Goal: Task Accomplishment & Management: Manage account settings

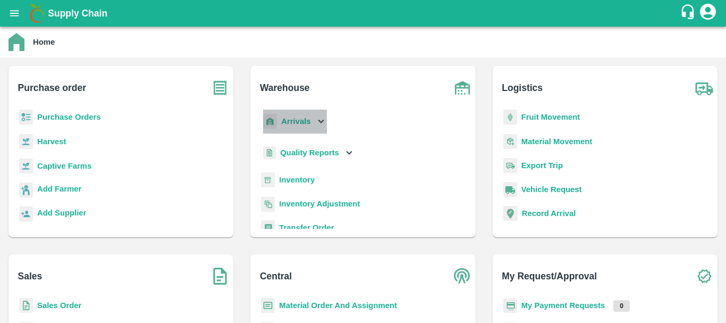
click at [287, 124] on b "Arrivals" at bounding box center [295, 121] width 29 height 9
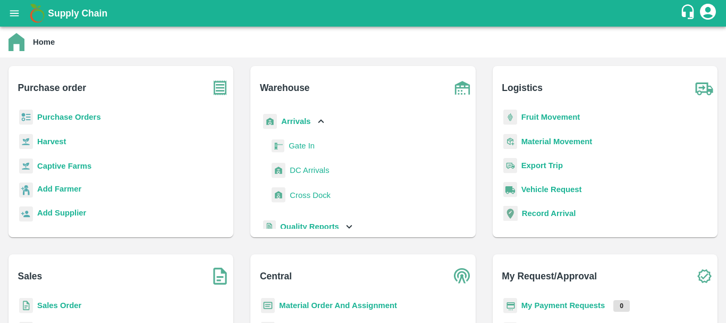
click at [303, 173] on span "DC Arrivals" at bounding box center [309, 170] width 39 height 12
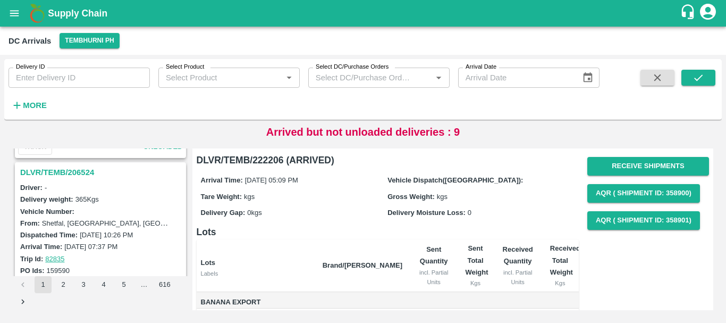
scroll to position [2769, 0]
click at [76, 166] on div "DLVR/TEMB/206524" at bounding box center [100, 174] width 169 height 18
click at [77, 173] on h3 "DLVR/TEMB/206524" at bounding box center [102, 174] width 164 height 14
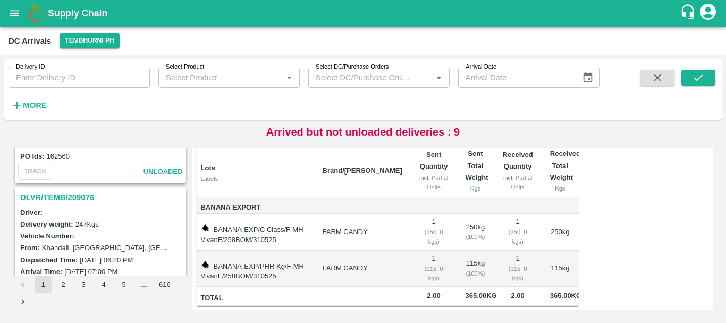
scroll to position [2606, 0]
click at [86, 198] on h3 "DLVR/TEMB/209076" at bounding box center [102, 198] width 164 height 14
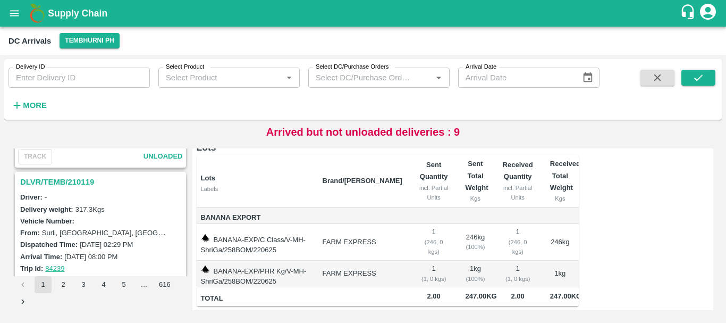
scroll to position [2482, 0]
click at [82, 179] on h3 "DLVR/TEMB/210119" at bounding box center [102, 182] width 164 height 14
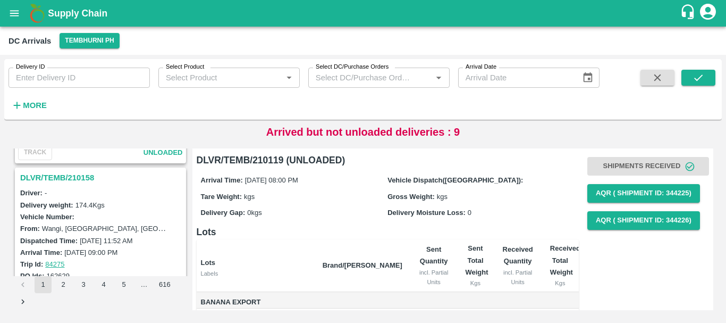
scroll to position [2207, 0]
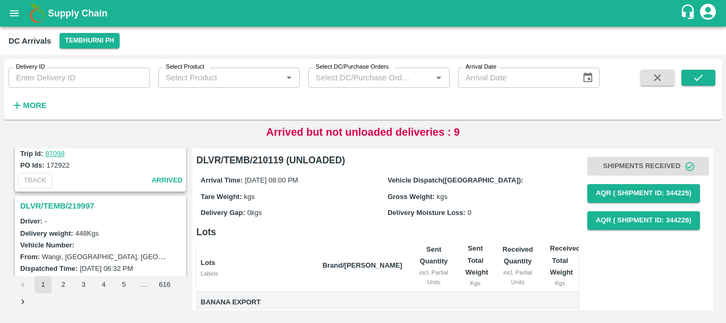
click at [69, 207] on h3 "DLVR/TEMB/219997" at bounding box center [102, 206] width 164 height 14
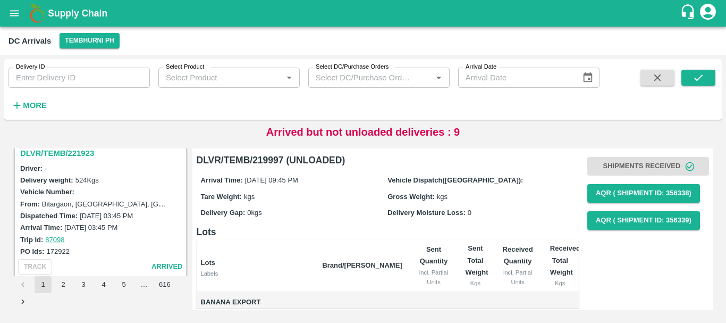
click at [70, 154] on h3 "DLVR/TEMB/221923" at bounding box center [102, 153] width 164 height 14
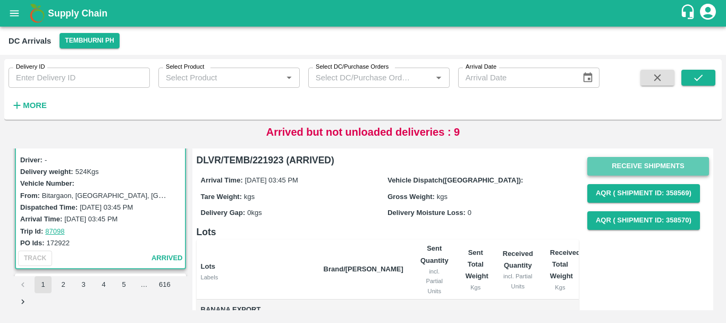
click at [605, 167] on button "Receive Shipments" at bounding box center [649, 166] width 122 height 19
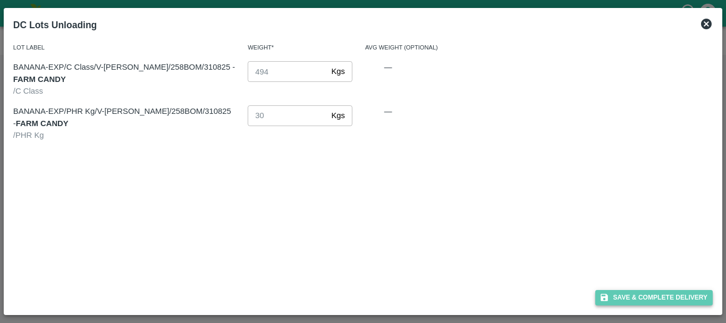
click at [627, 292] on button "Save & Complete Delivery" at bounding box center [655, 297] width 118 height 15
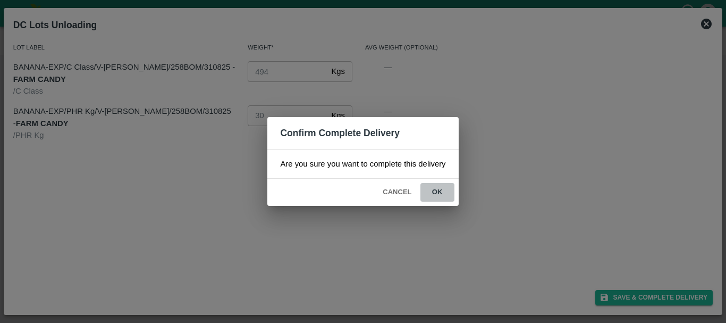
click at [435, 194] on button "ok" at bounding box center [438, 192] width 34 height 19
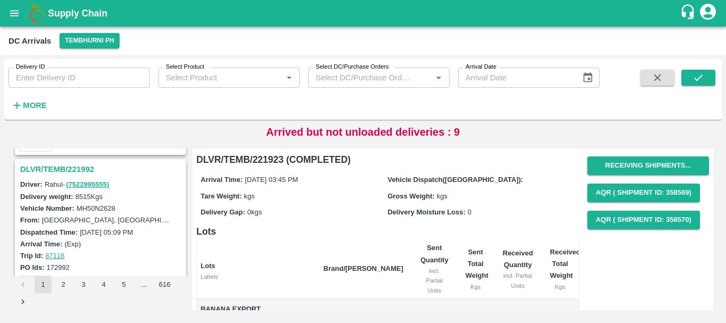
click at [79, 165] on h3 "DLVR/TEMB/221992" at bounding box center [102, 169] width 164 height 14
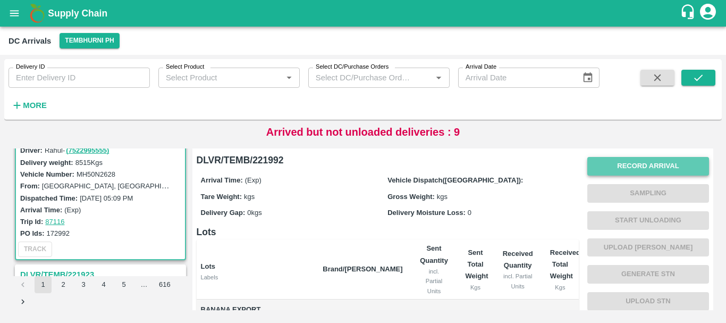
click at [588, 163] on button "Record Arrival" at bounding box center [649, 166] width 122 height 19
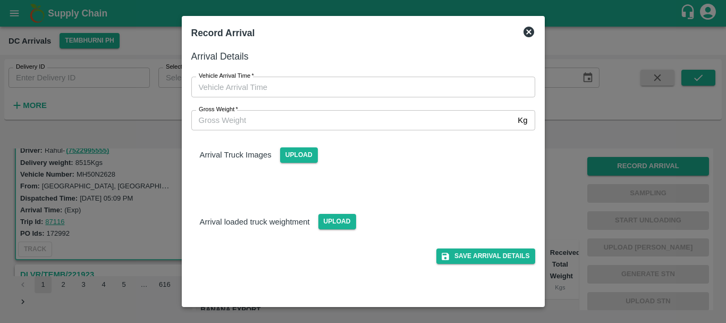
type input "DD/MM/YYYY hh:mm aa"
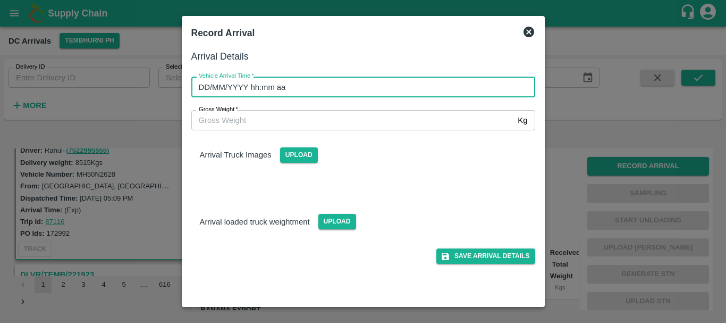
click at [399, 86] on input "DD/MM/YYYY hh:mm aa" at bounding box center [359, 87] width 337 height 20
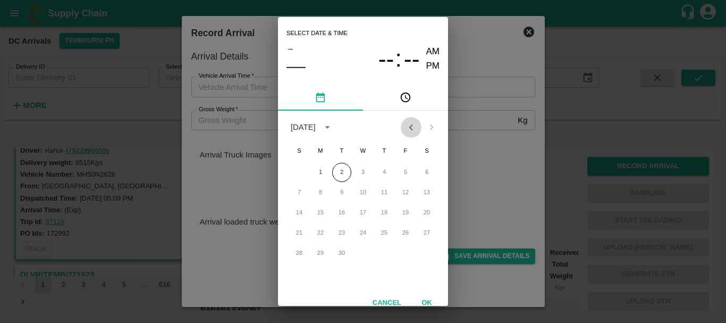
click at [405, 129] on icon "Previous month" at bounding box center [411, 127] width 12 height 12
click at [297, 265] on button "31" at bounding box center [299, 273] width 19 height 19
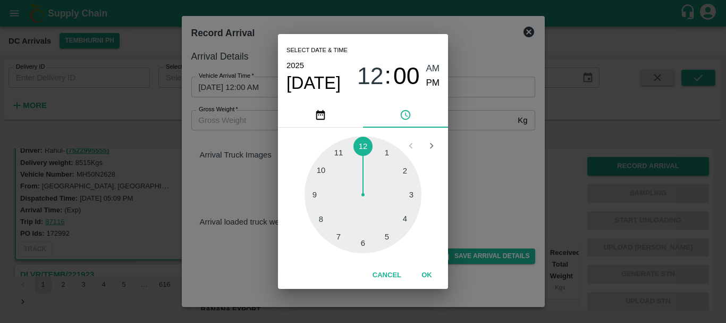
click at [337, 154] on div at bounding box center [363, 194] width 117 height 117
click at [437, 82] on span "PM" at bounding box center [433, 83] width 14 height 14
type input "31/08/2025 11:55 PM"
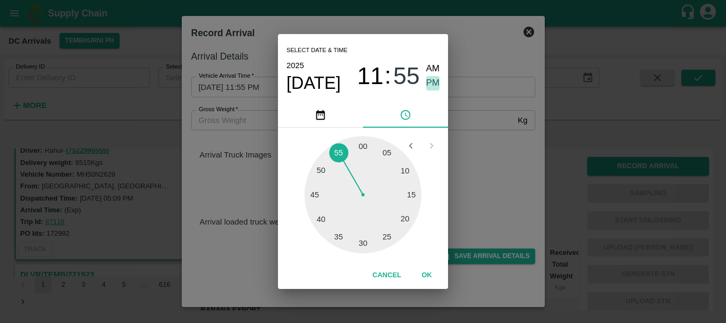
click at [431, 85] on span "PM" at bounding box center [433, 83] width 14 height 14
click at [463, 134] on div "Select date & time 2025 Aug 31 11 : 55 AM PM 05 10 15 20 25 30 35 40 45 50 55 0…" at bounding box center [363, 161] width 726 height 323
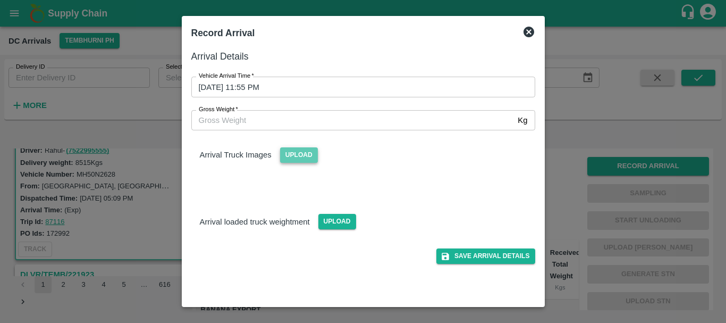
click at [302, 155] on span "Upload" at bounding box center [299, 154] width 38 height 15
click at [0, 0] on input "Upload" at bounding box center [0, 0] width 0 height 0
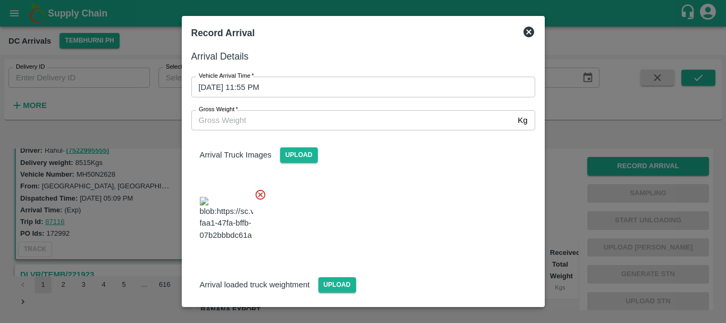
scroll to position [57, 0]
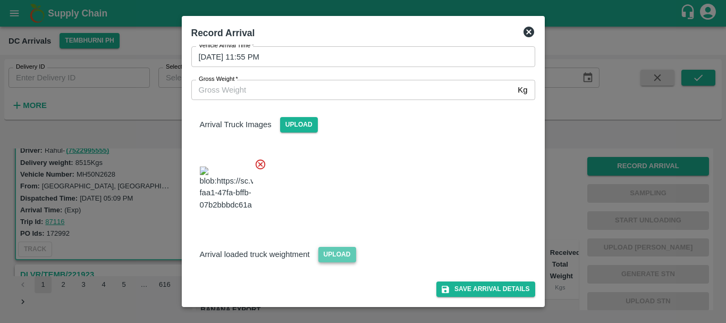
click at [331, 256] on span "Upload" at bounding box center [338, 254] width 38 height 15
click at [0, 0] on input "Upload" at bounding box center [0, 0] width 0 height 0
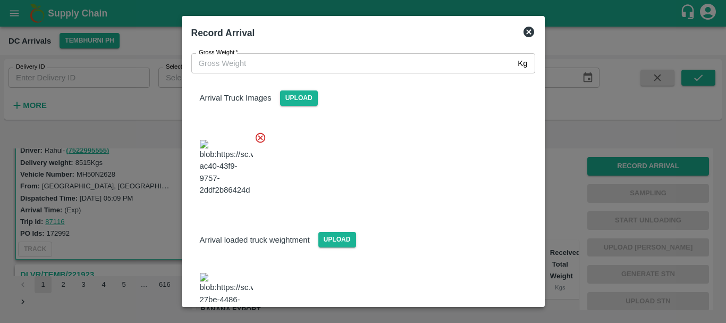
scroll to position [111, 0]
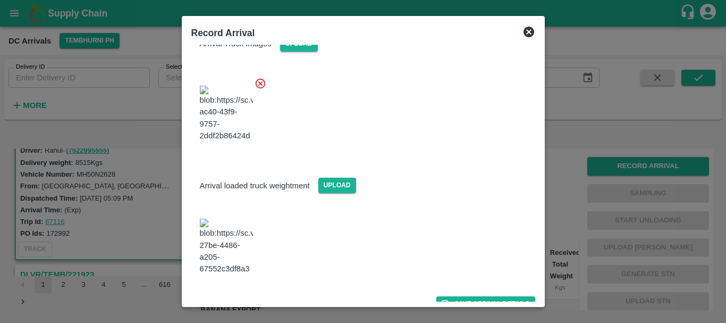
click at [229, 242] on img at bounding box center [226, 247] width 53 height 56
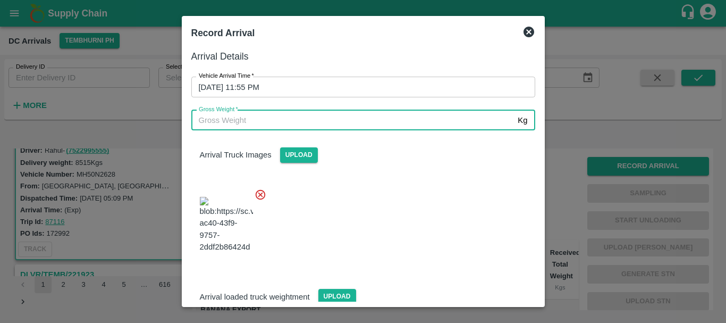
click at [269, 122] on input "Gross Weight   *" at bounding box center [352, 120] width 323 height 20
type input "14870"
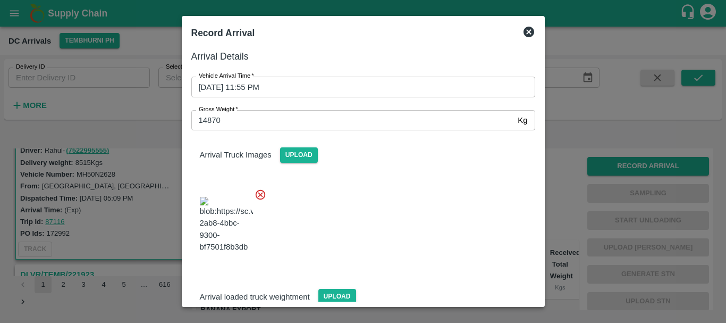
click at [415, 207] on div at bounding box center [359, 221] width 353 height 83
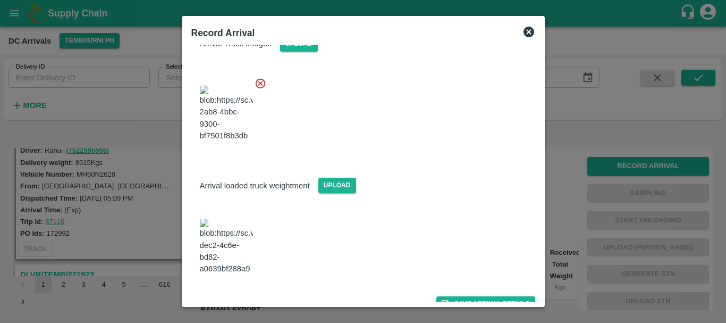
click at [483, 296] on button "Save Arrival Details" at bounding box center [486, 303] width 98 height 15
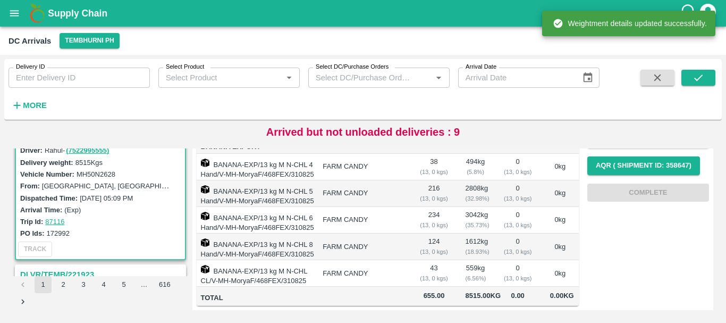
scroll to position [0, 0]
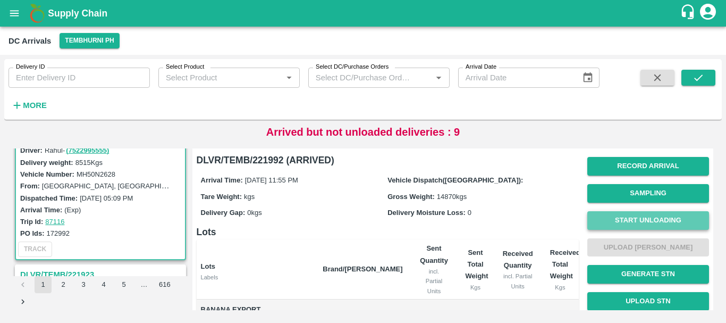
click at [622, 216] on button "Start Unloading" at bounding box center [649, 220] width 122 height 19
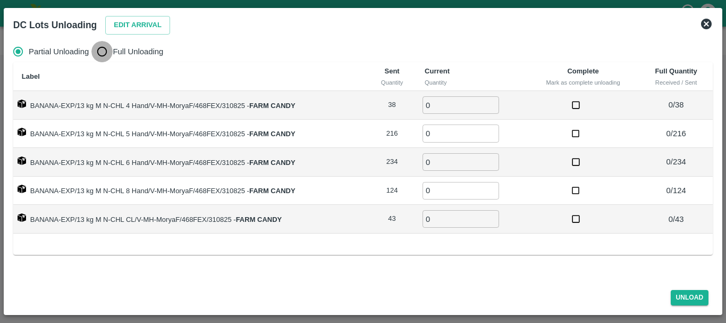
click at [111, 48] on input "Full Unloading" at bounding box center [101, 51] width 21 height 21
radio input "true"
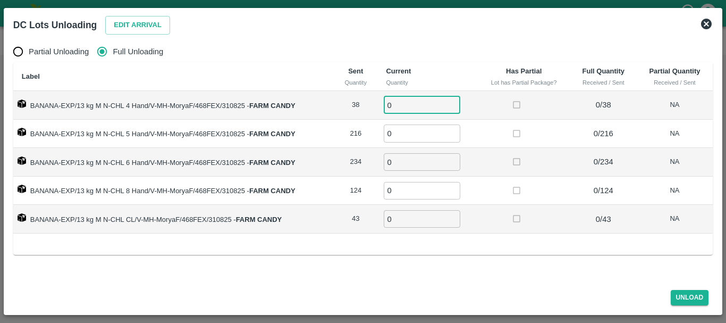
click at [411, 111] on input "0" at bounding box center [422, 105] width 77 height 18
type input "038"
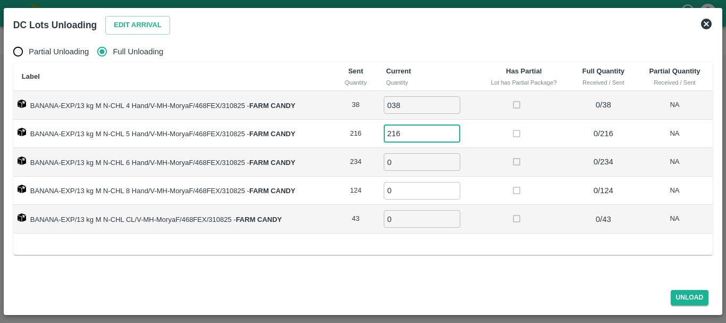
type input "216"
type input "234"
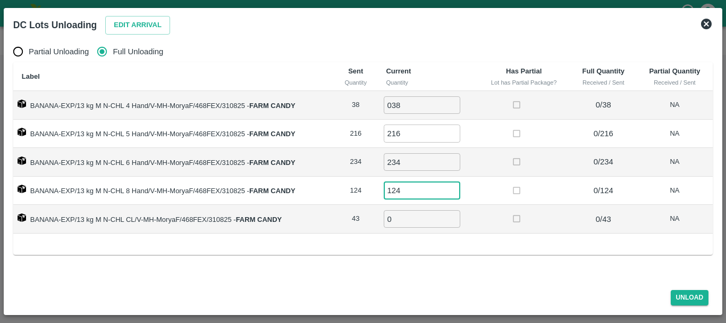
type input "124"
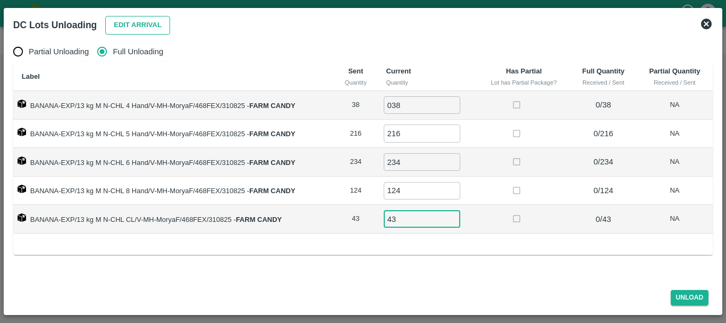
type input "43"
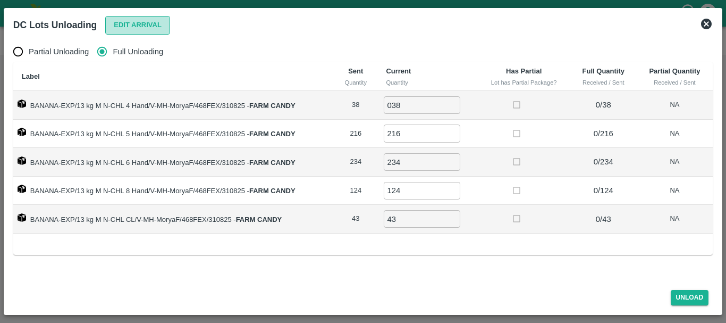
click at [116, 31] on button "Edit Arrival" at bounding box center [137, 25] width 65 height 19
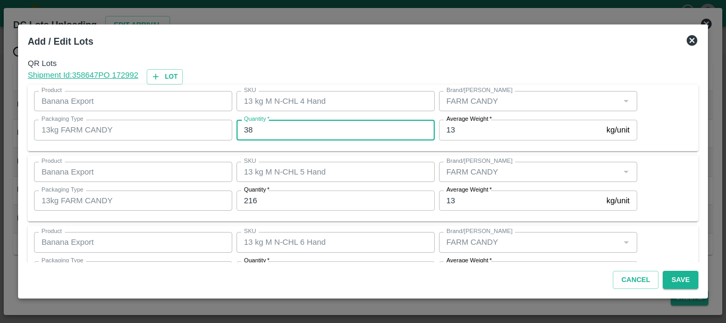
click at [321, 128] on input "38" at bounding box center [336, 130] width 198 height 20
type input "3"
type input "39"
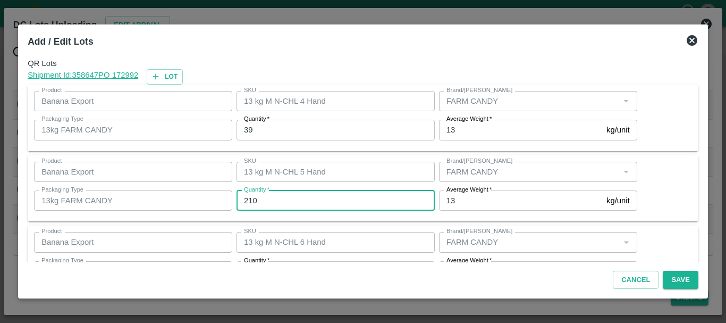
type input "210"
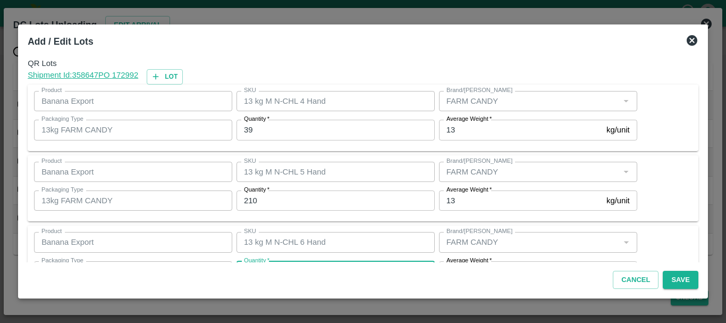
scroll to position [19, 0]
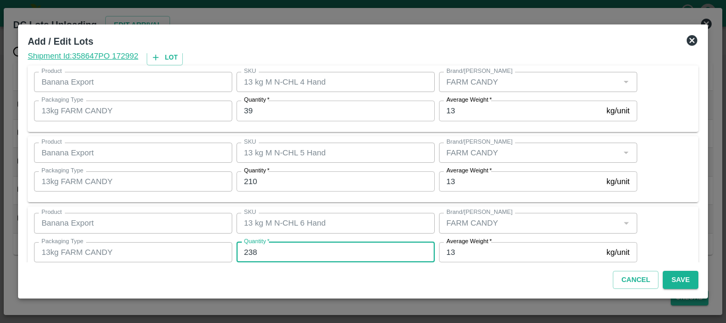
type input "238"
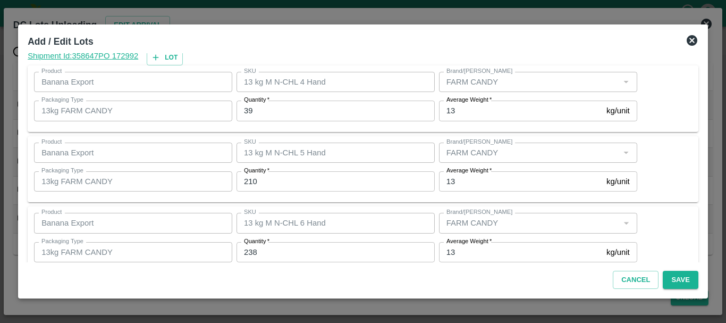
scroll to position [180, 0]
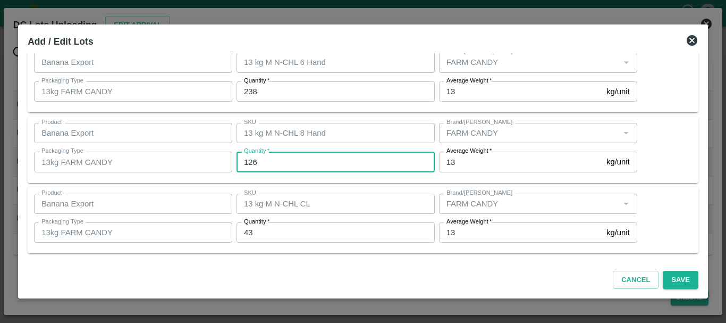
type input "126"
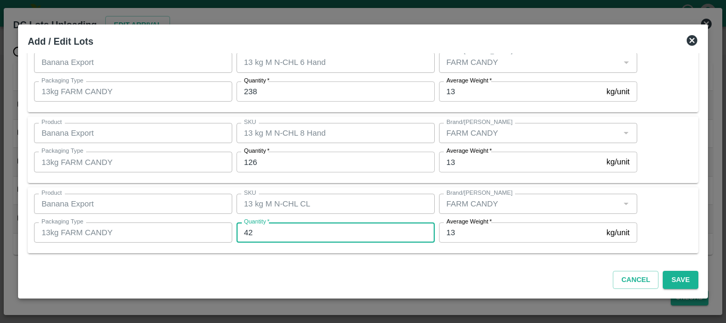
scroll to position [179, 0]
type input "42"
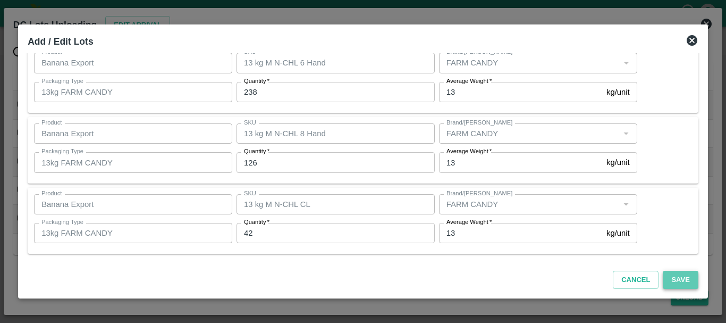
click at [682, 278] on button "Save" at bounding box center [680, 280] width 35 height 19
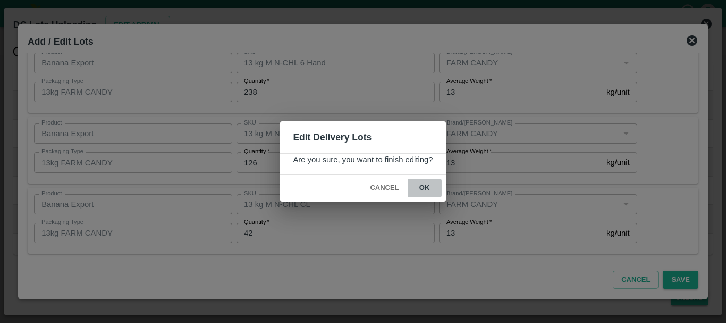
click at [432, 186] on button "ok" at bounding box center [425, 188] width 34 height 19
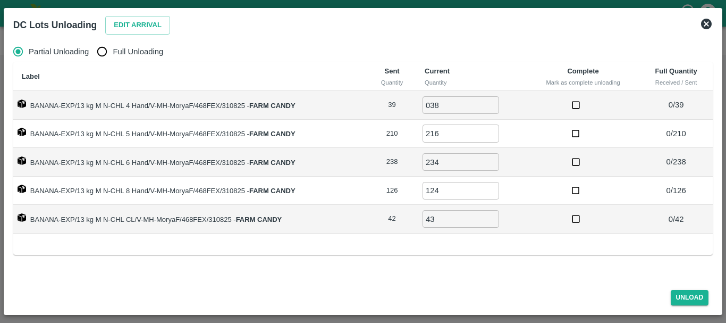
radio input "true"
type input "0"
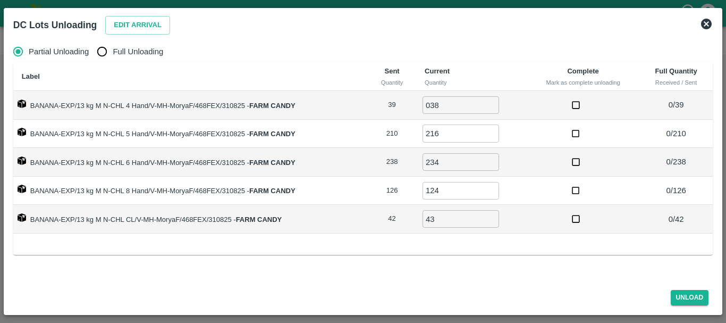
type input "0"
click at [105, 48] on input "Full Unloading" at bounding box center [101, 51] width 21 height 21
radio input "true"
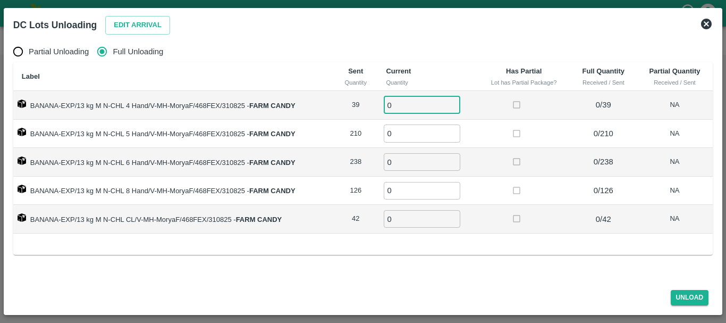
click at [413, 102] on input "0" at bounding box center [422, 105] width 77 height 18
type input "039"
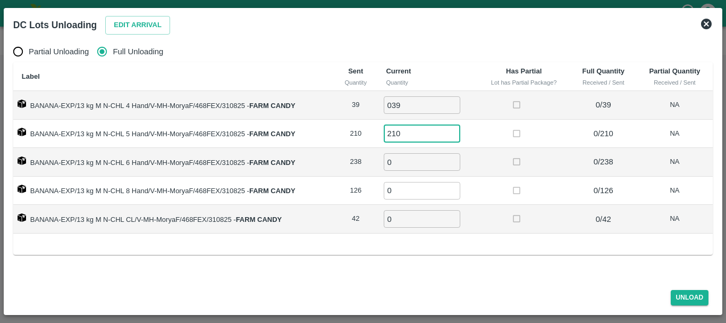
type input "210"
type input "238"
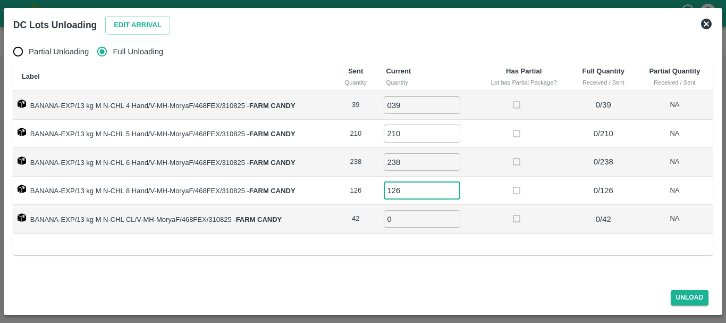
type input "126"
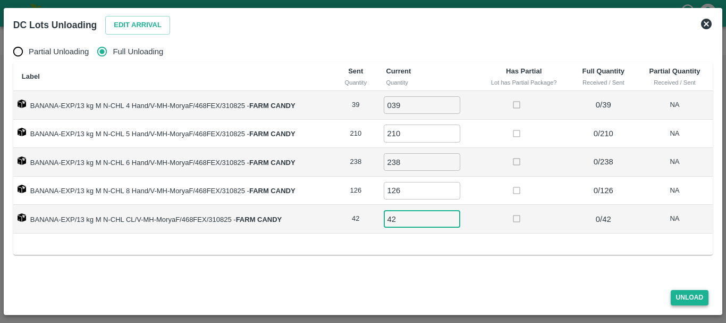
type input "42"
click at [675, 299] on button "Unload" at bounding box center [690, 297] width 38 height 15
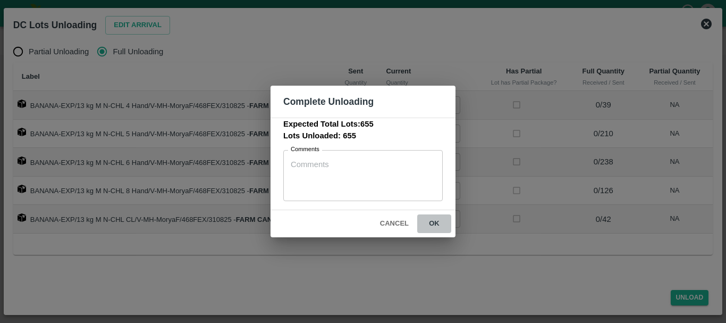
click at [439, 220] on button "ok" at bounding box center [434, 223] width 34 height 19
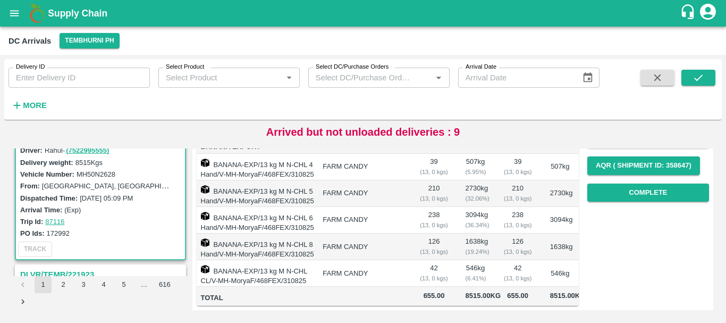
scroll to position [0, 0]
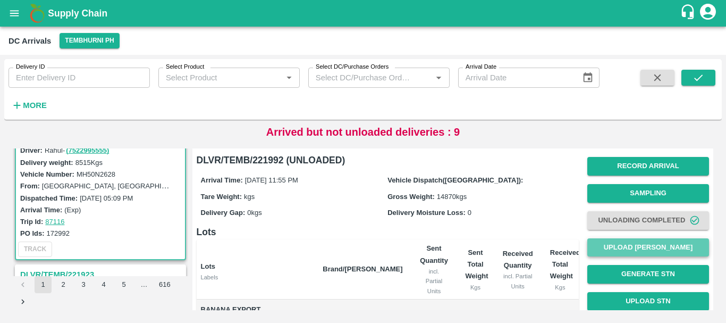
click at [612, 245] on button "Upload Tare Weight" at bounding box center [649, 247] width 122 height 19
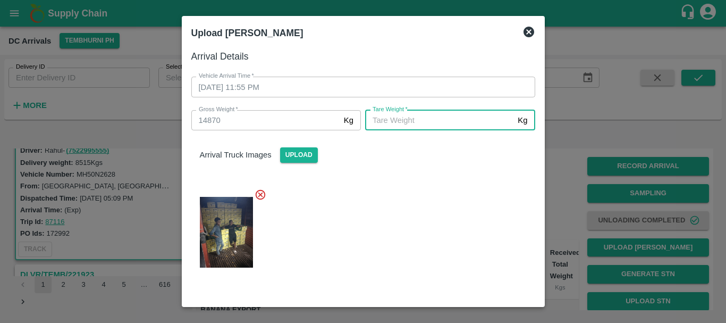
click at [430, 126] on input "Tare Weight   *" at bounding box center [439, 120] width 148 height 20
type input "5710"
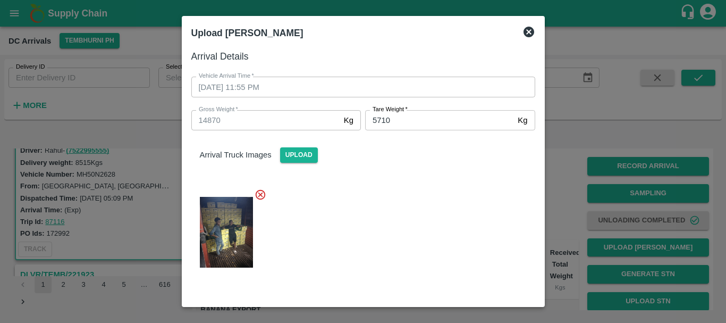
click at [399, 198] on div at bounding box center [359, 229] width 353 height 98
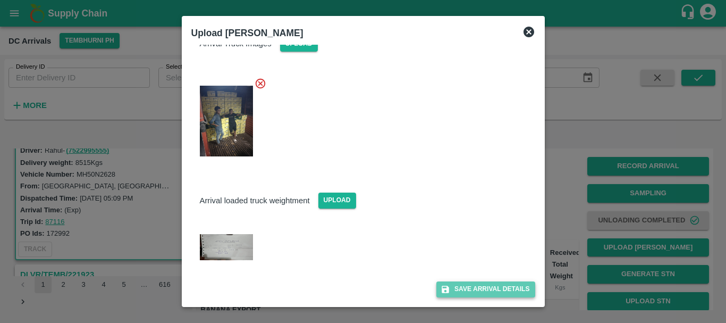
click at [467, 294] on button "Save Arrival Details" at bounding box center [486, 288] width 98 height 15
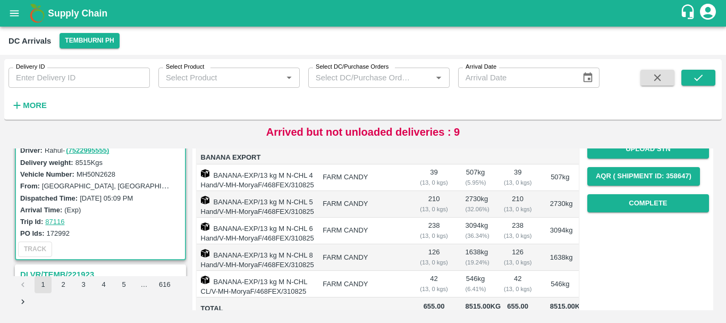
scroll to position [147, 0]
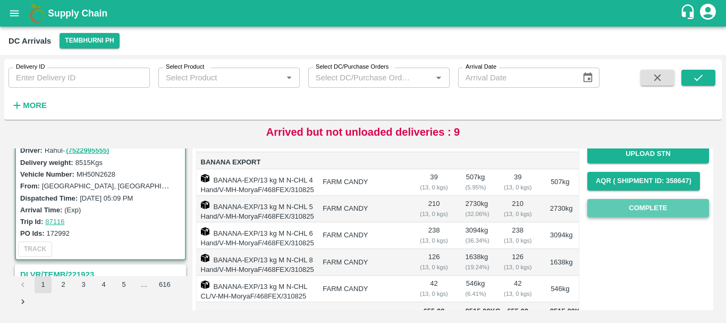
click at [622, 207] on button "Complete" at bounding box center [649, 208] width 122 height 19
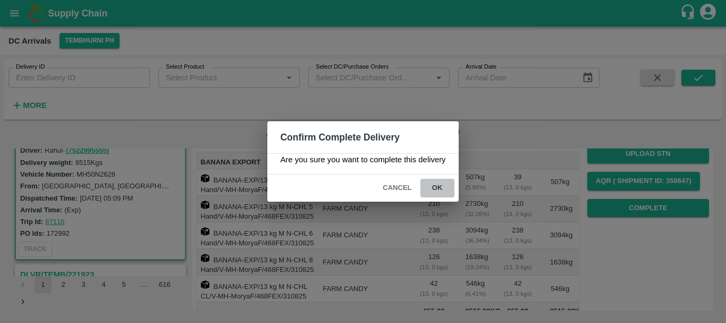
click at [440, 189] on button "ok" at bounding box center [438, 188] width 34 height 19
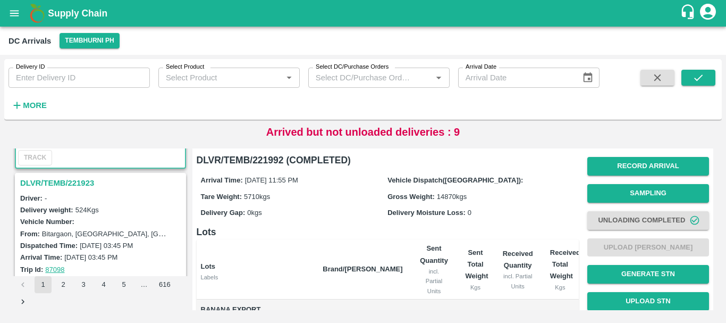
scroll to position [1232, 0]
click at [68, 178] on h3 "DLVR/TEMB/221923" at bounding box center [102, 182] width 164 height 14
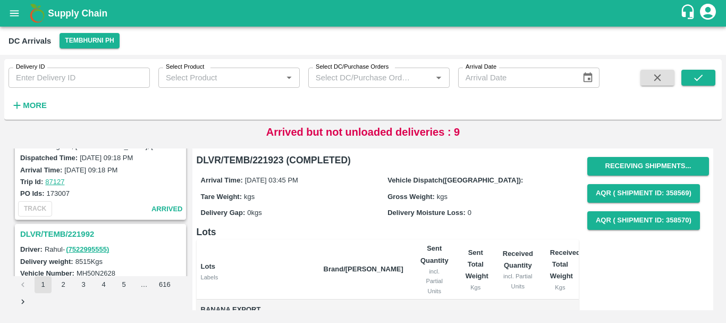
click at [86, 227] on h3 "DLVR/TEMB/221992" at bounding box center [102, 234] width 164 height 14
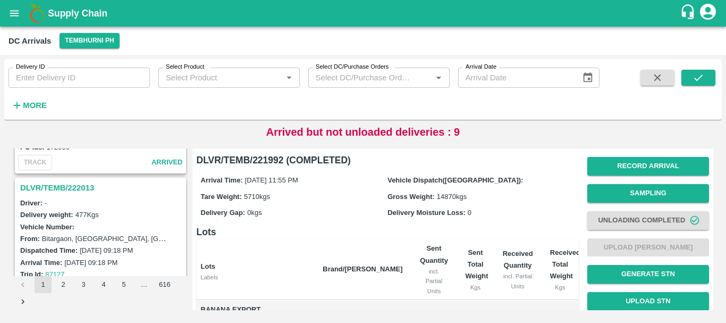
click at [79, 185] on h3 "DLVR/TEMB/222013" at bounding box center [102, 188] width 164 height 14
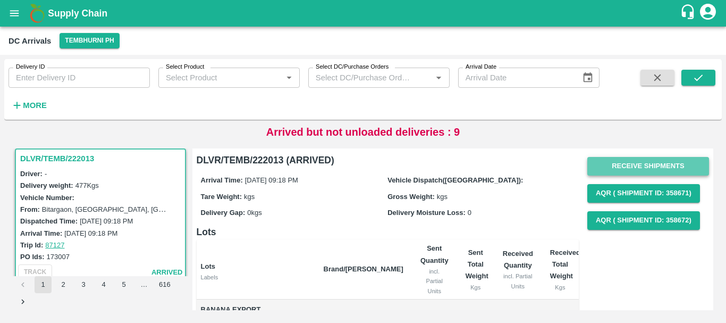
click at [631, 166] on button "Receive Shipments" at bounding box center [649, 166] width 122 height 19
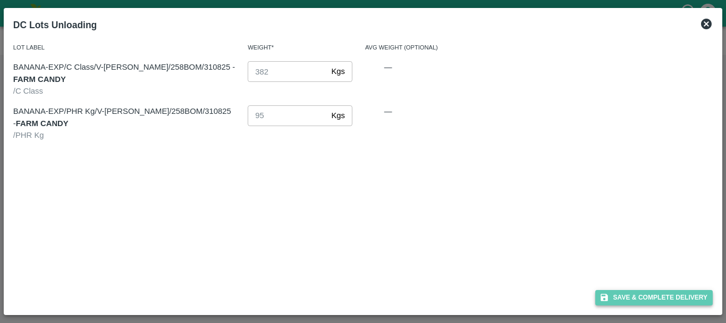
click at [625, 293] on button "Save & Complete Delivery" at bounding box center [655, 297] width 118 height 15
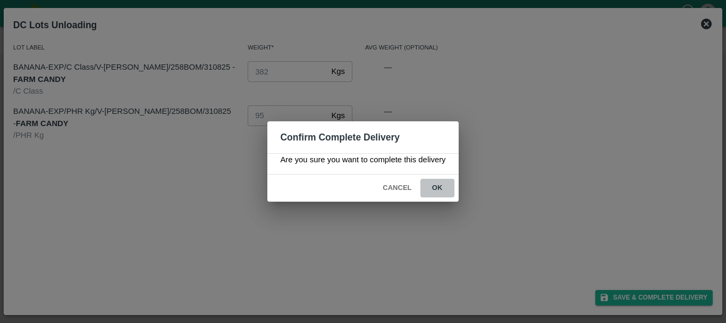
click at [432, 188] on button "ok" at bounding box center [438, 188] width 34 height 19
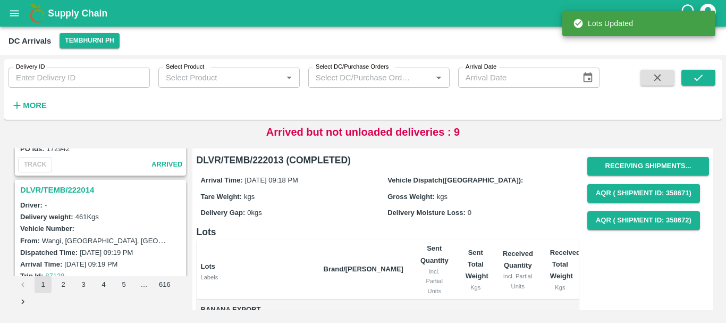
click at [81, 189] on h3 "DLVR/TEMB/222014" at bounding box center [102, 190] width 164 height 14
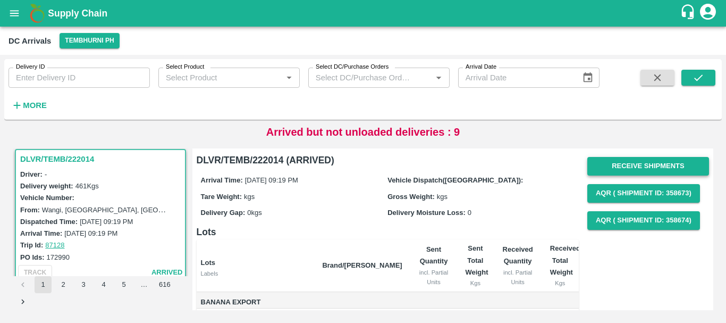
click at [623, 162] on button "Receive Shipments" at bounding box center [649, 166] width 122 height 19
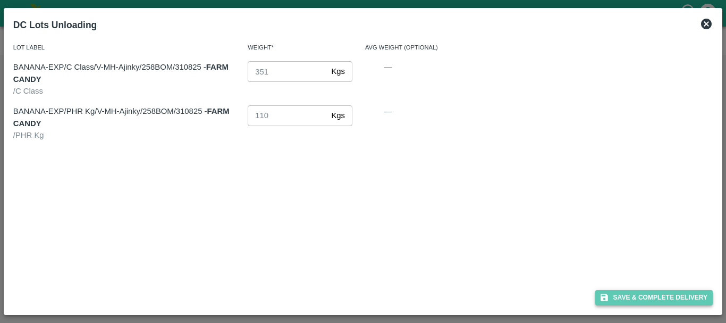
click at [637, 292] on button "Save & Complete Delivery" at bounding box center [655, 297] width 118 height 15
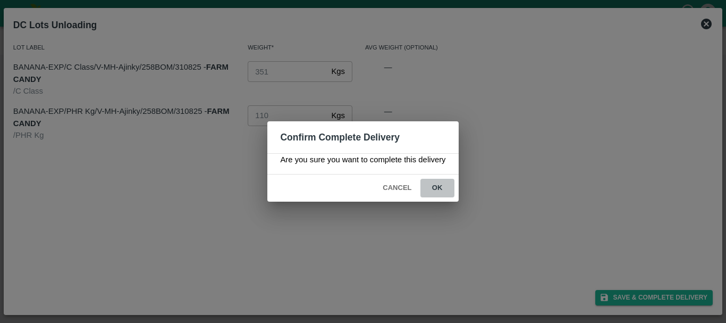
click at [444, 185] on button "ok" at bounding box center [438, 188] width 34 height 19
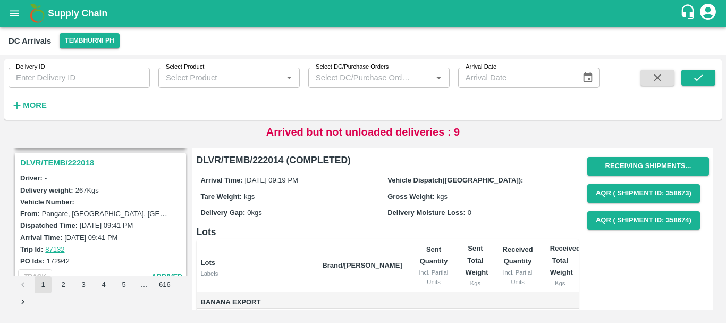
click at [66, 160] on h3 "DLVR/TEMB/222018" at bounding box center [102, 163] width 164 height 14
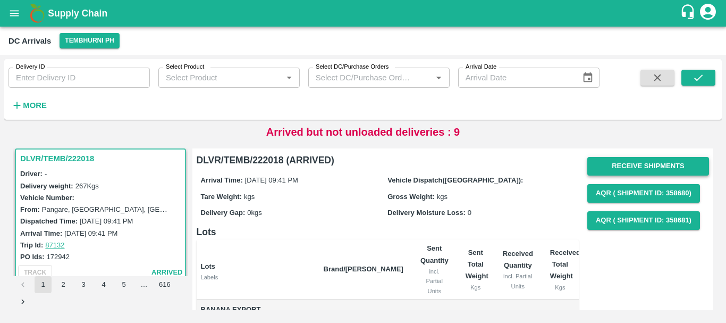
click at [611, 164] on button "Receive Shipments" at bounding box center [649, 166] width 122 height 19
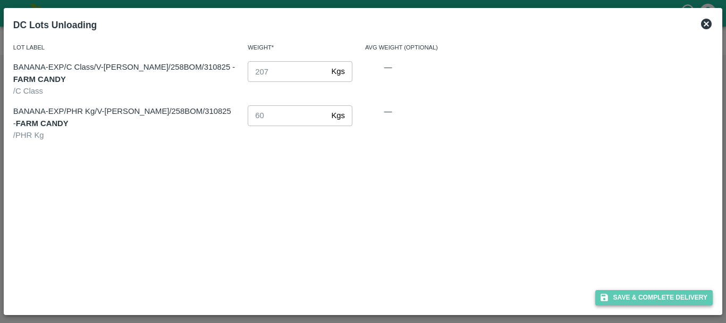
click at [635, 297] on button "Save & Complete Delivery" at bounding box center [655, 297] width 118 height 15
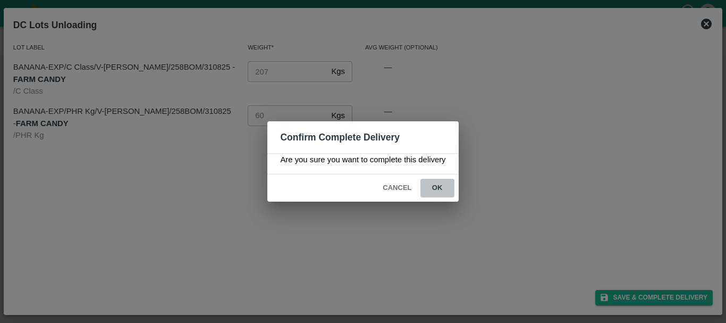
click at [439, 187] on button "ok" at bounding box center [438, 188] width 34 height 19
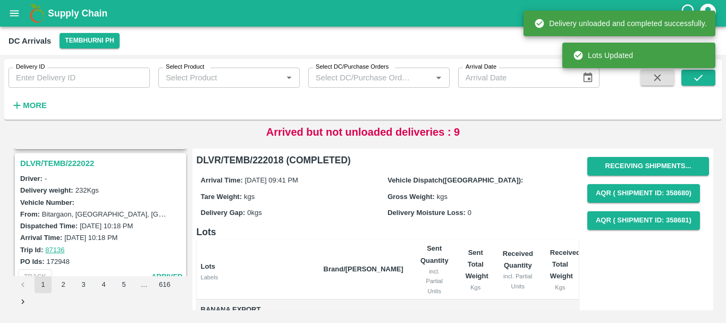
click at [74, 162] on h3 "DLVR/TEMB/222022" at bounding box center [102, 163] width 164 height 14
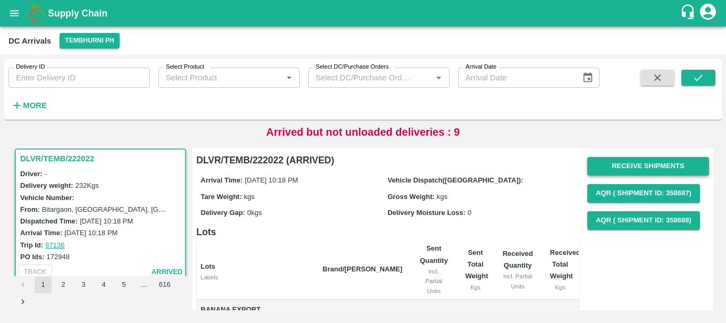
click at [604, 170] on button "Receive Shipments" at bounding box center [649, 166] width 122 height 19
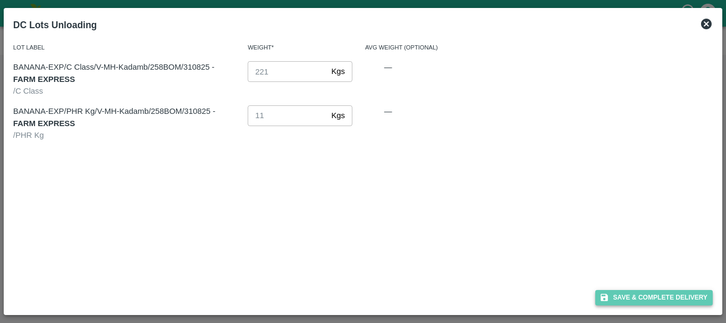
click at [624, 299] on button "Save & Complete Delivery" at bounding box center [655, 297] width 118 height 15
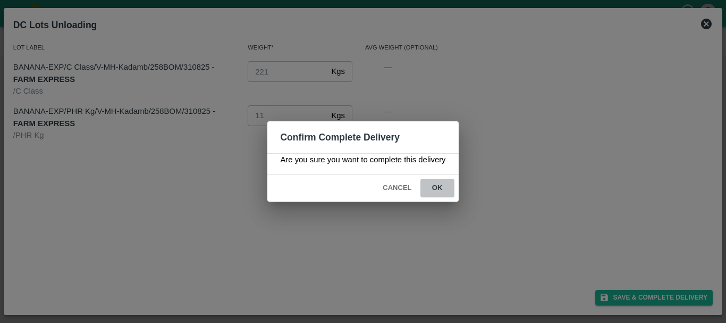
click at [432, 188] on button "ok" at bounding box center [438, 188] width 34 height 19
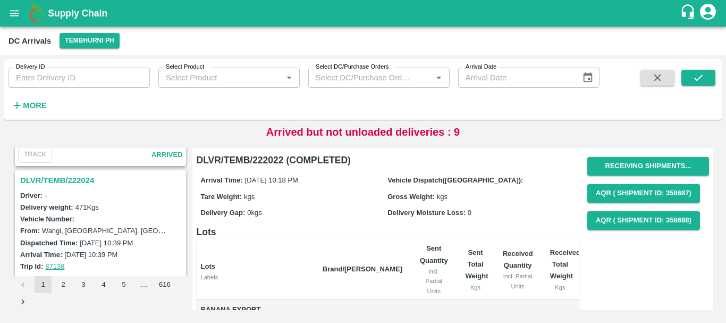
scroll to position [399, 0]
click at [90, 174] on h3 "DLVR/TEMB/222024" at bounding box center [102, 181] width 164 height 14
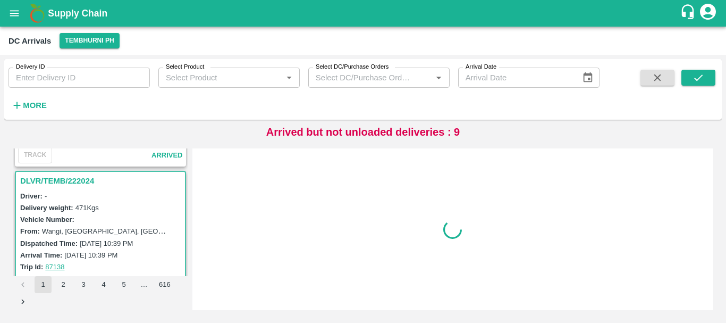
scroll to position [421, 0]
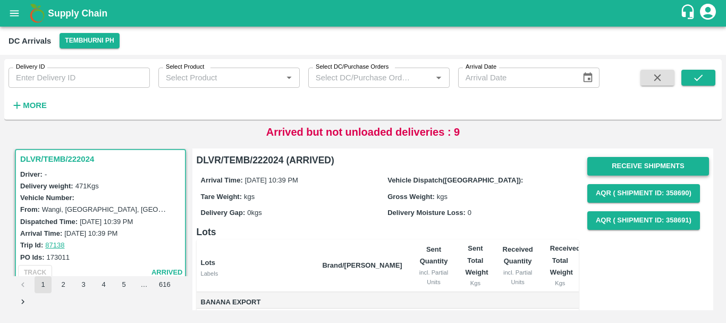
click at [615, 165] on button "Receive Shipments" at bounding box center [649, 166] width 122 height 19
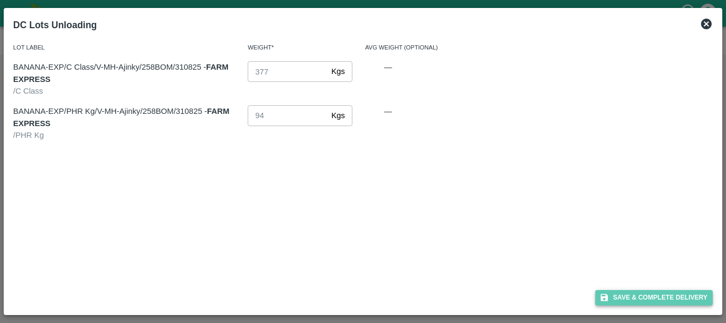
click at [619, 298] on button "Save & Complete Delivery" at bounding box center [655, 297] width 118 height 15
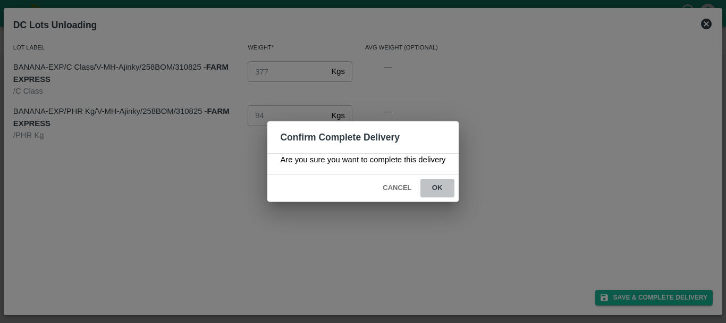
click at [443, 189] on button "ok" at bounding box center [438, 188] width 34 height 19
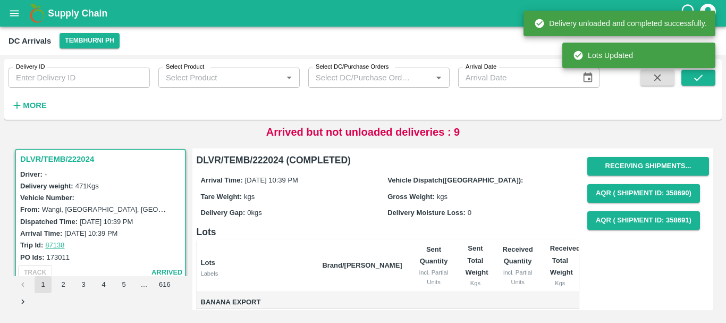
scroll to position [101, 0]
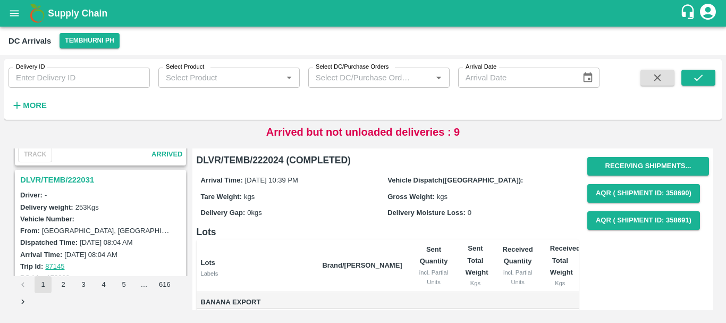
click at [73, 183] on h3 "DLVR/TEMB/222031" at bounding box center [102, 180] width 164 height 14
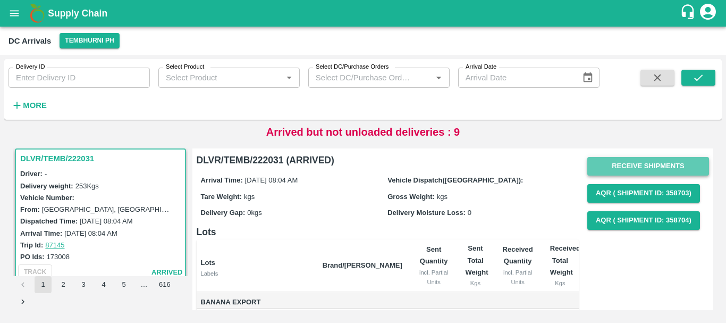
click at [610, 165] on button "Receive Shipments" at bounding box center [649, 166] width 122 height 19
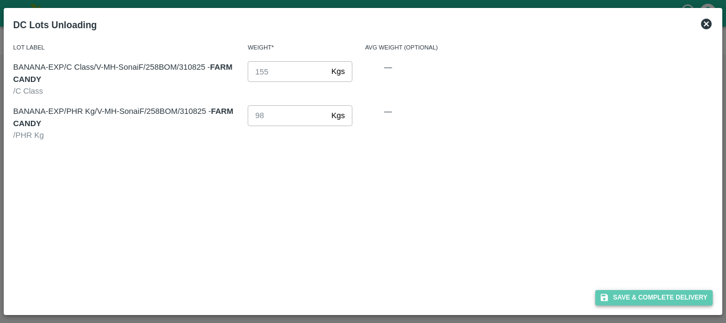
click at [641, 297] on button "Save & Complete Delivery" at bounding box center [655, 297] width 118 height 15
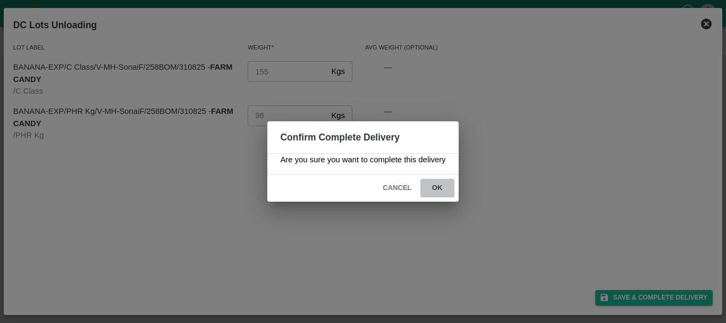
click at [432, 186] on button "ok" at bounding box center [438, 188] width 34 height 19
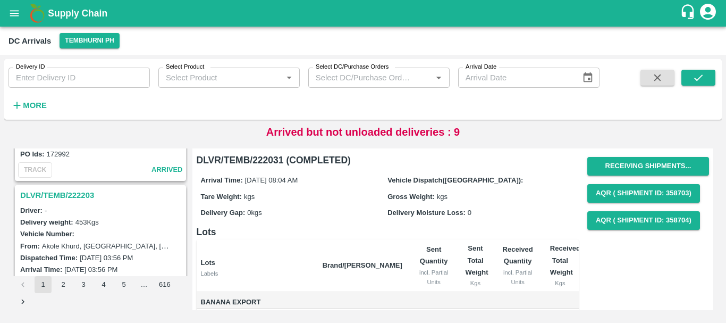
click at [83, 200] on h3 "DLVR/TEMB/222203" at bounding box center [102, 195] width 164 height 14
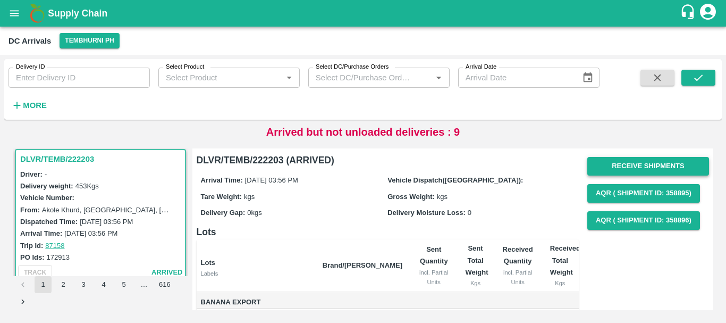
click at [608, 168] on button "Receive Shipments" at bounding box center [649, 166] width 122 height 19
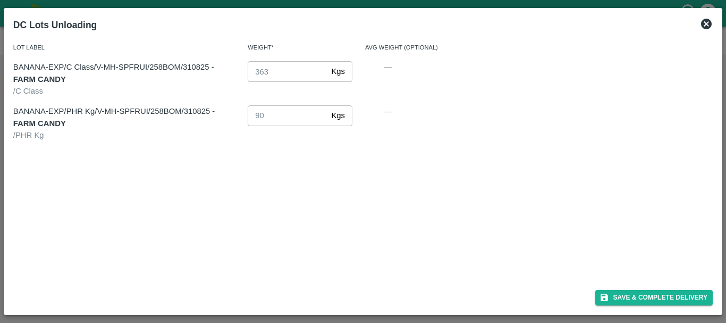
click at [708, 21] on icon at bounding box center [706, 24] width 11 height 11
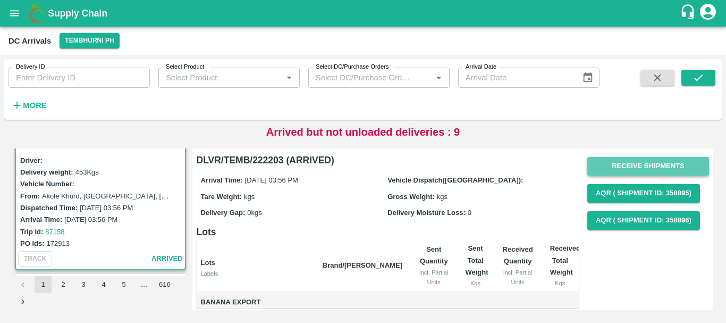
click at [621, 167] on button "Receive Shipments" at bounding box center [649, 166] width 122 height 19
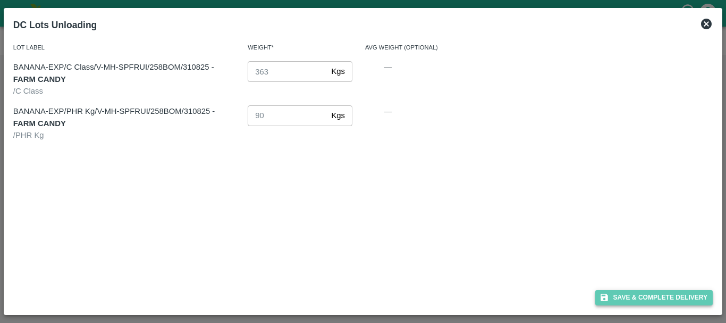
click at [636, 293] on button "Save & Complete Delivery" at bounding box center [655, 297] width 118 height 15
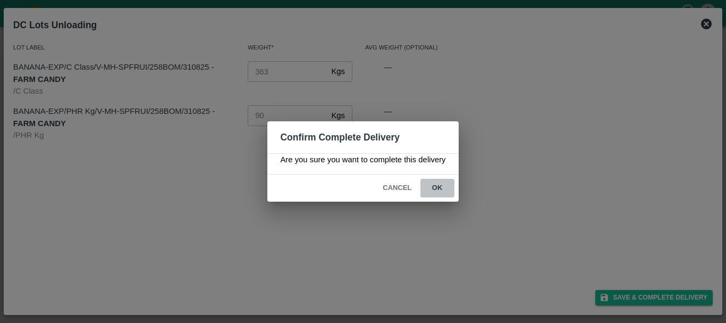
click at [437, 190] on button "ok" at bounding box center [438, 188] width 34 height 19
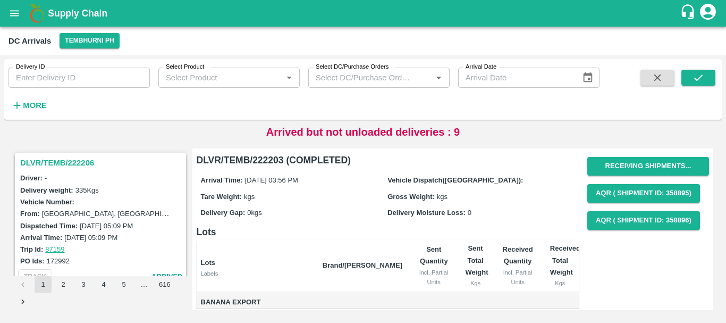
click at [71, 164] on h3 "DLVR/TEMB/222206" at bounding box center [102, 163] width 164 height 14
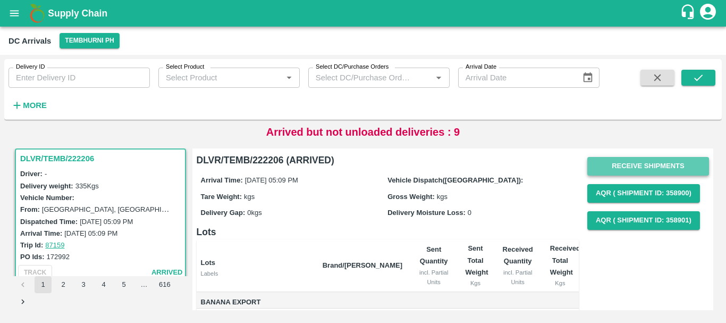
click at [610, 167] on button "Receive Shipments" at bounding box center [649, 166] width 122 height 19
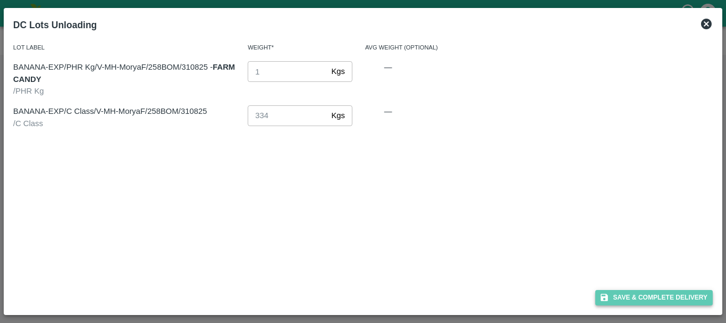
click at [620, 300] on button "Save & Complete Delivery" at bounding box center [655, 297] width 118 height 15
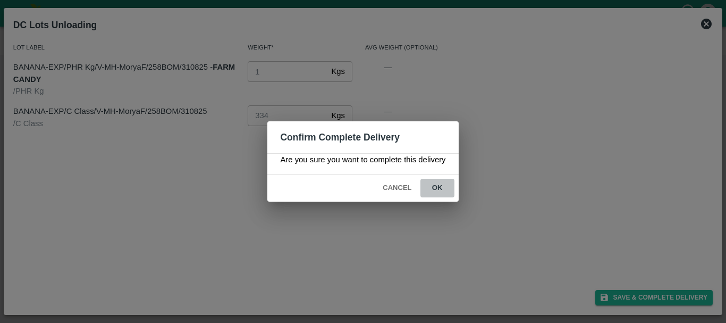
click at [436, 187] on button "ok" at bounding box center [438, 188] width 34 height 19
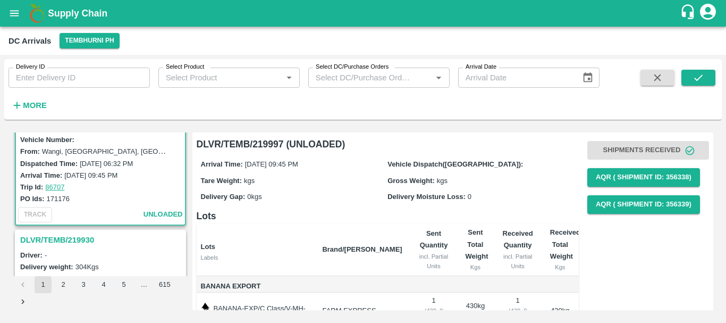
scroll to position [47, 0]
click at [80, 241] on h3 "DLVR/TEMB/219930" at bounding box center [102, 239] width 164 height 14
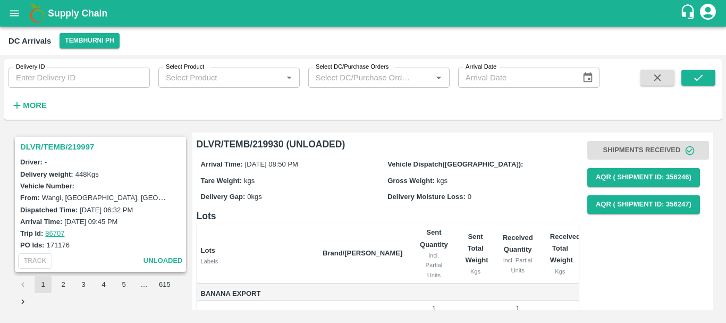
click at [78, 146] on h3 "DLVR/TEMB/219997" at bounding box center [102, 147] width 164 height 14
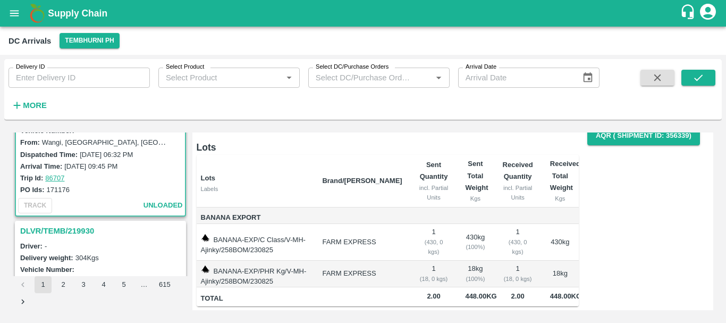
scroll to position [57, 0]
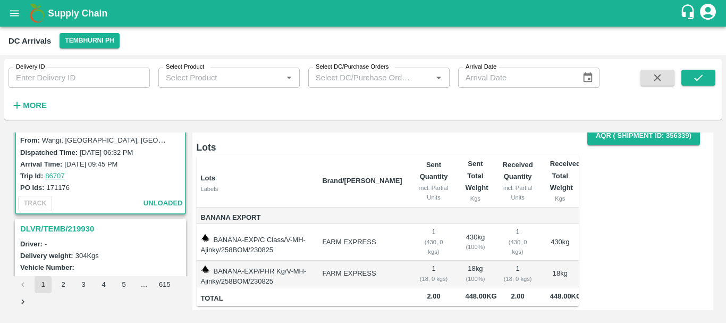
click at [70, 230] on h3 "DLVR/TEMB/219930" at bounding box center [102, 229] width 164 height 14
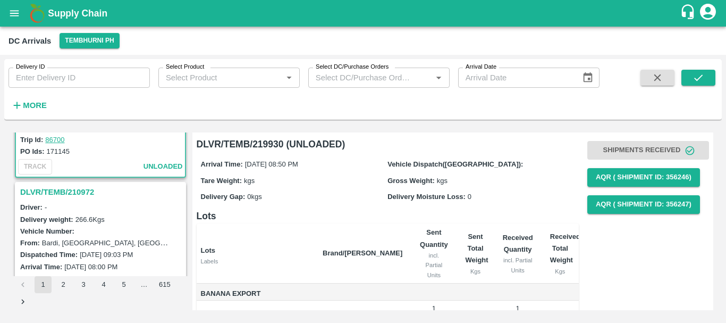
scroll to position [233, 0]
click at [58, 194] on h3 "DLVR/TEMB/210972" at bounding box center [102, 192] width 164 height 14
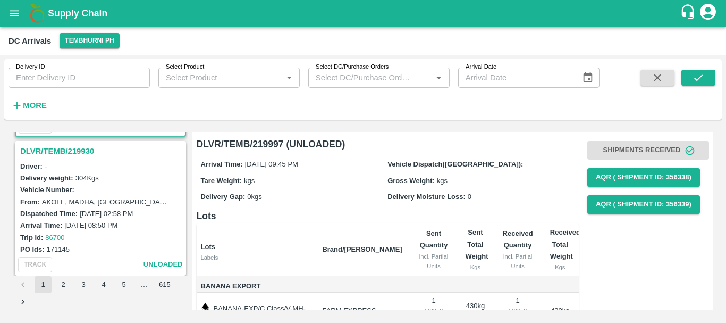
scroll to position [132, 0]
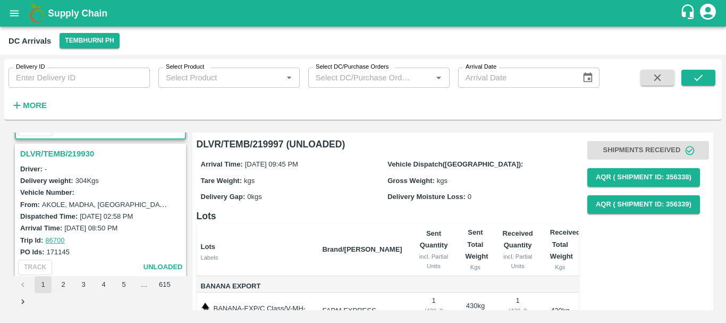
click at [69, 164] on div "Driver: -" at bounding box center [102, 169] width 164 height 12
click at [62, 155] on h3 "DLVR/TEMB/219930" at bounding box center [102, 154] width 164 height 14
